Goal: Transaction & Acquisition: Purchase product/service

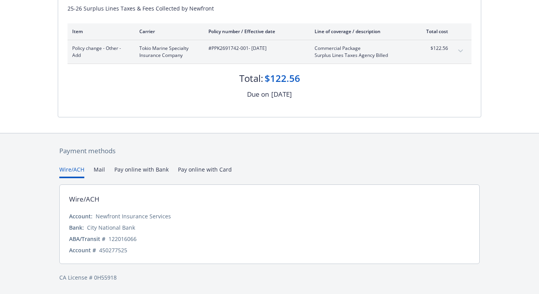
scroll to position [92, 0]
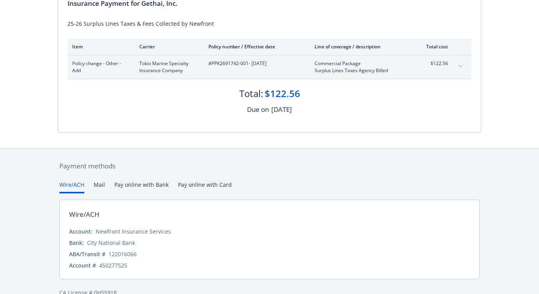
click at [202, 172] on div "Payment methods Wire/ACH Mail Pay online with Bank Pay online with Card Wire/AC…" at bounding box center [269, 229] width 423 height 161
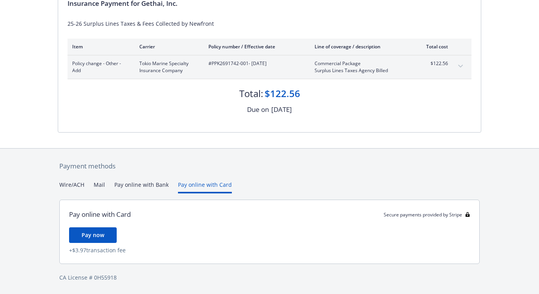
click at [125, 185] on button "Pay online with Bank" at bounding box center [141, 187] width 54 height 13
click at [202, 183] on button "Pay online with Card" at bounding box center [205, 187] width 54 height 13
click at [89, 233] on span "Pay now" at bounding box center [93, 234] width 23 height 7
